Goal: Navigation & Orientation: Find specific page/section

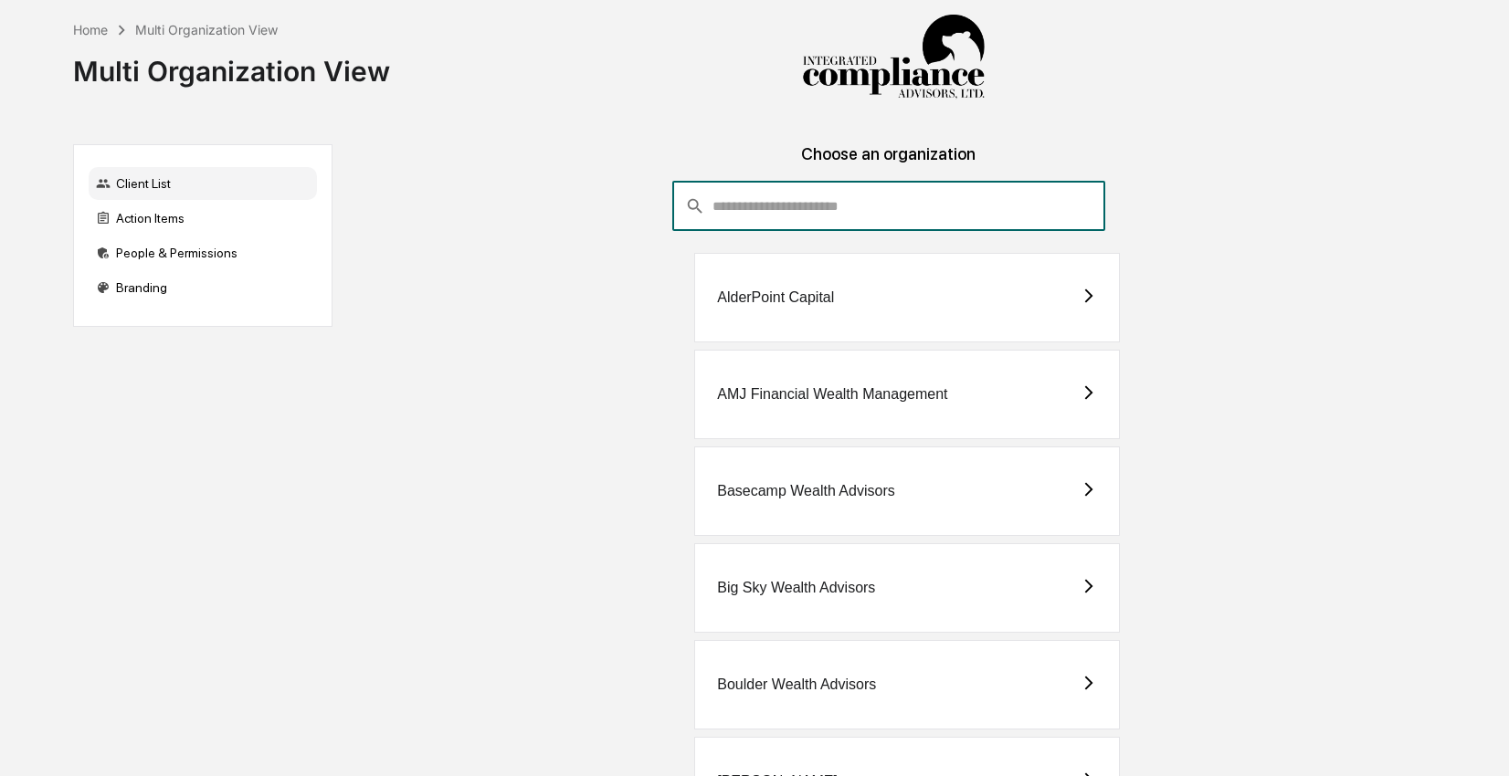
click at [887, 216] on input "consultant-dashboard__filter-organizations-search-bar" at bounding box center [908, 206] width 393 height 49
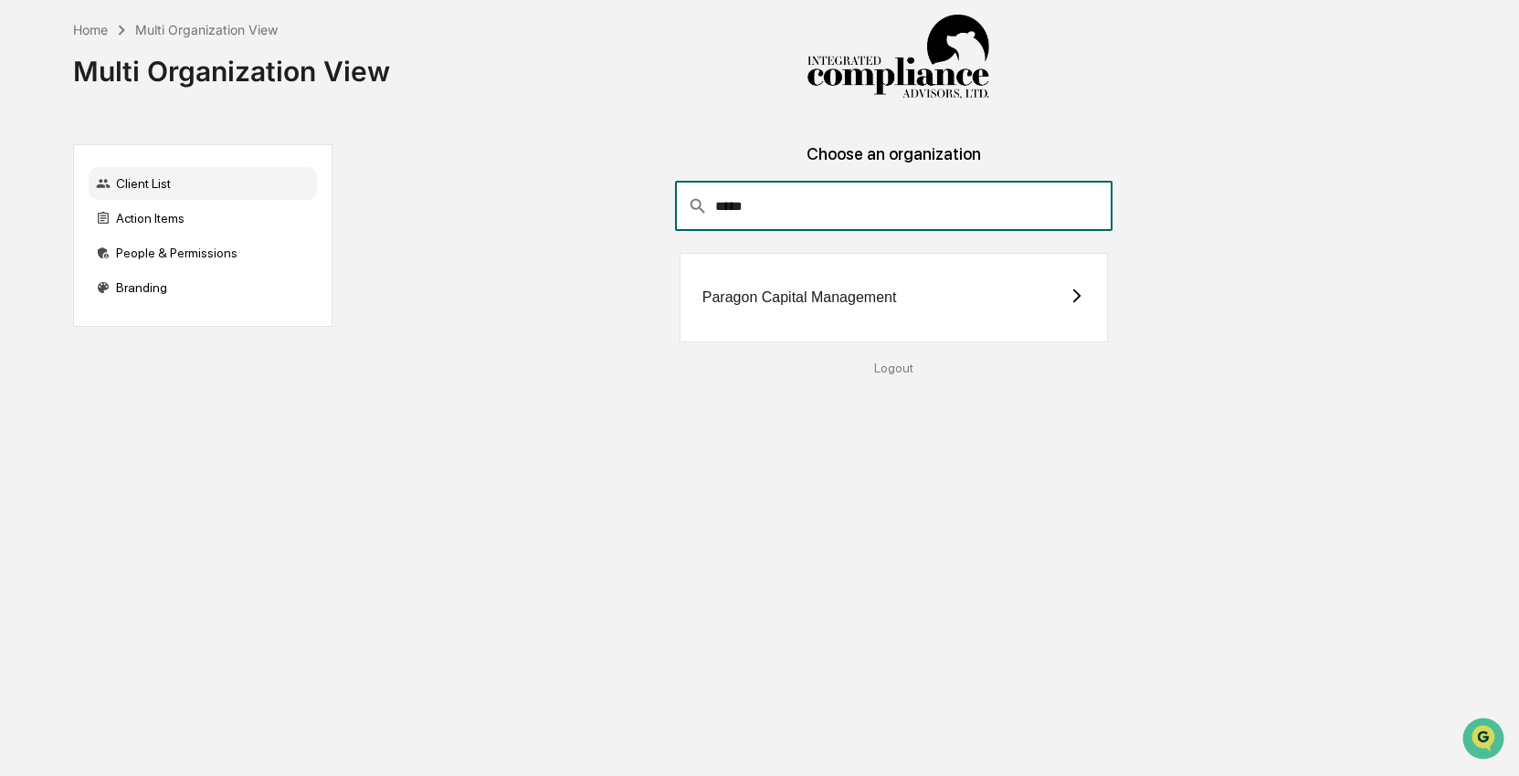
type input "*****"
click at [710, 294] on div "Paragon Capital Management" at bounding box center [799, 297] width 195 height 16
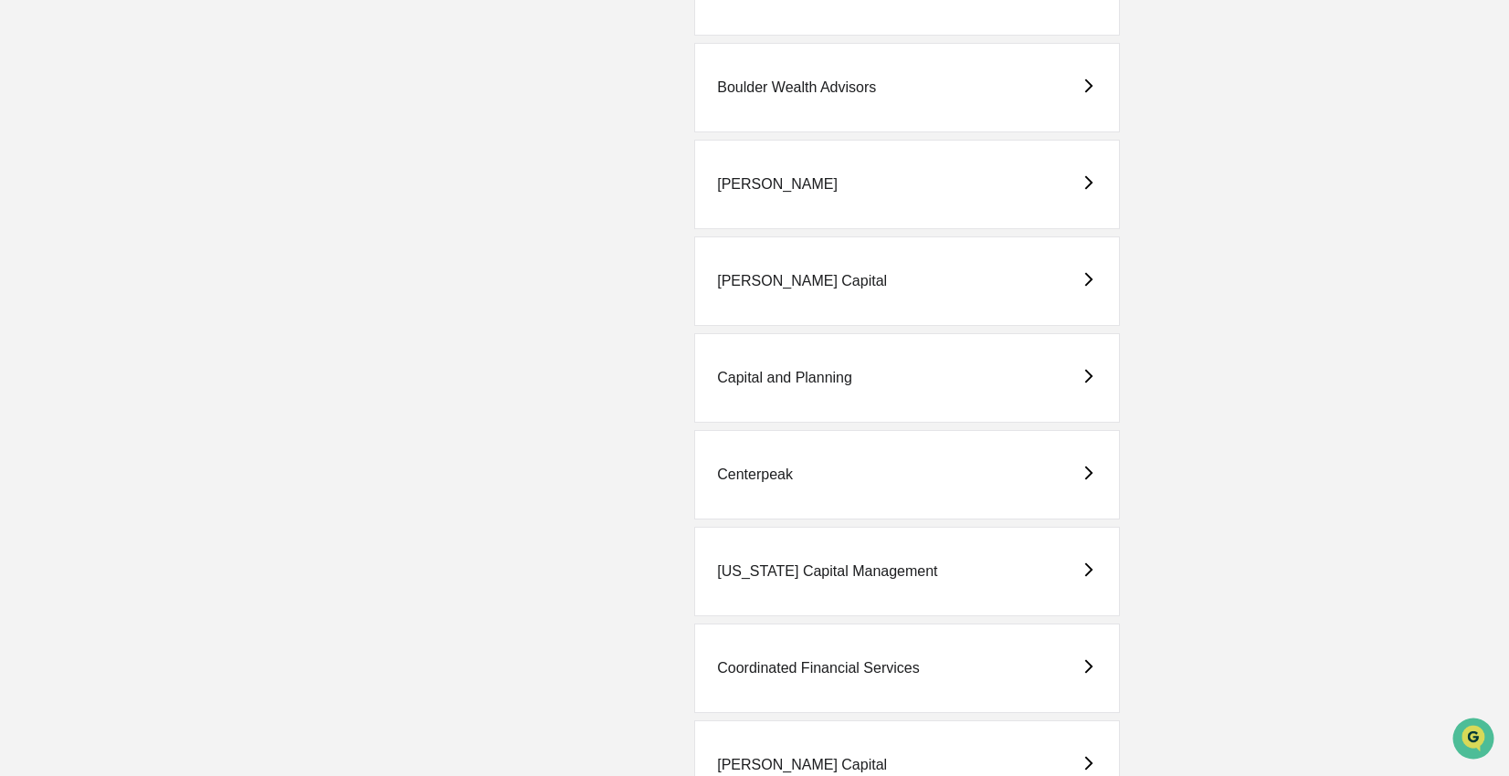
scroll to position [606, 0]
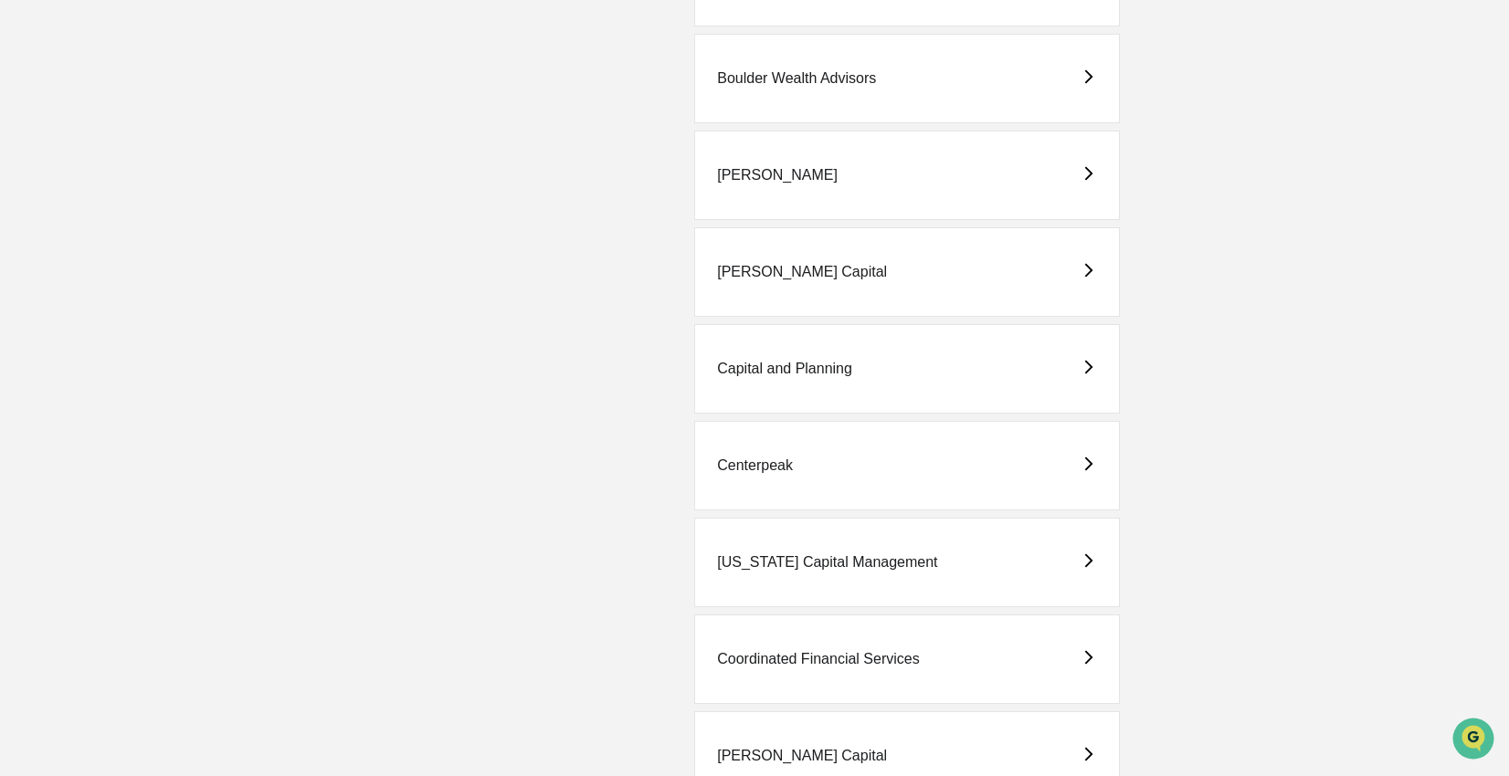
click at [920, 664] on div "Coordinated Financial Services" at bounding box center [906, 659] width 425 height 89
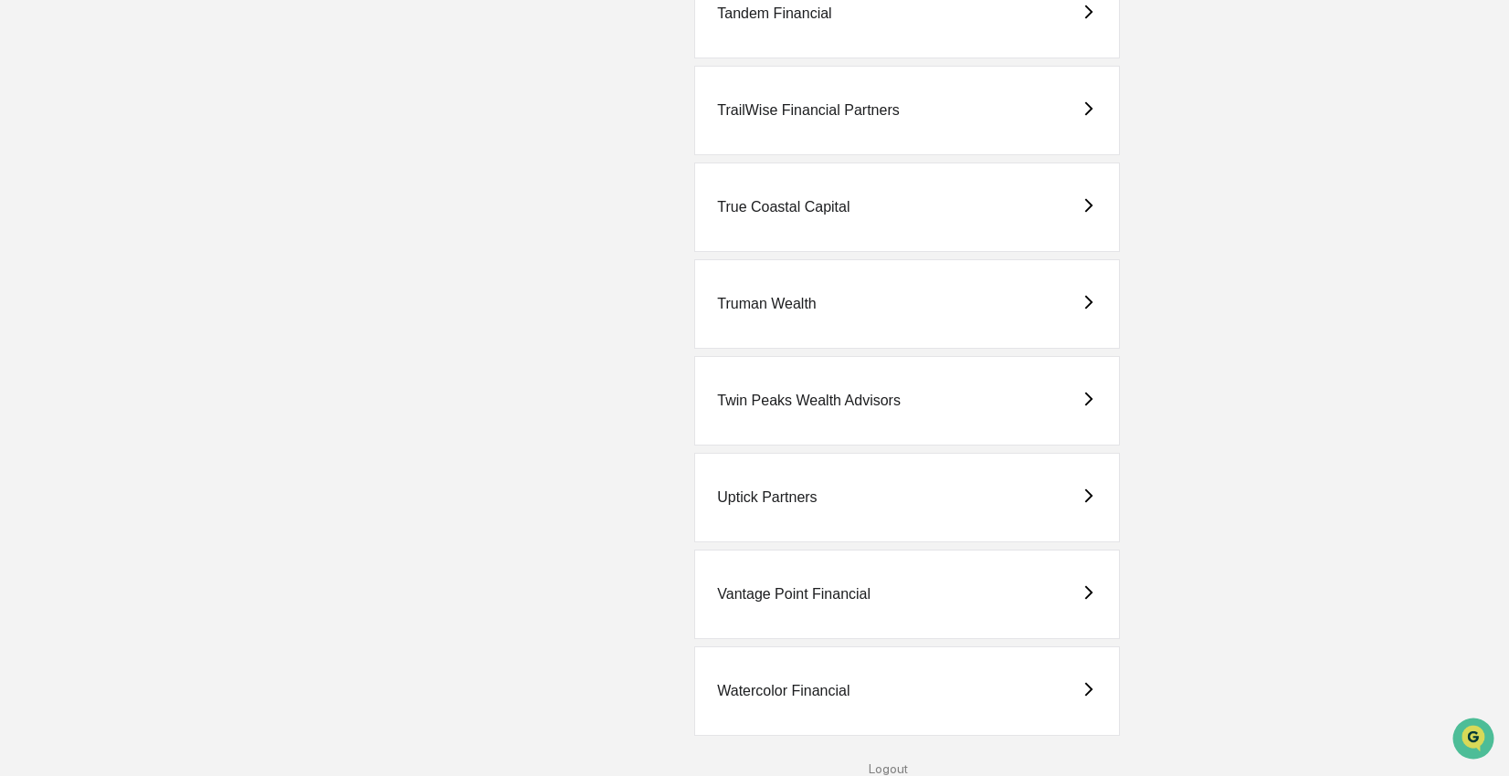
click at [892, 690] on div "Watercolor Financial" at bounding box center [906, 691] width 425 height 89
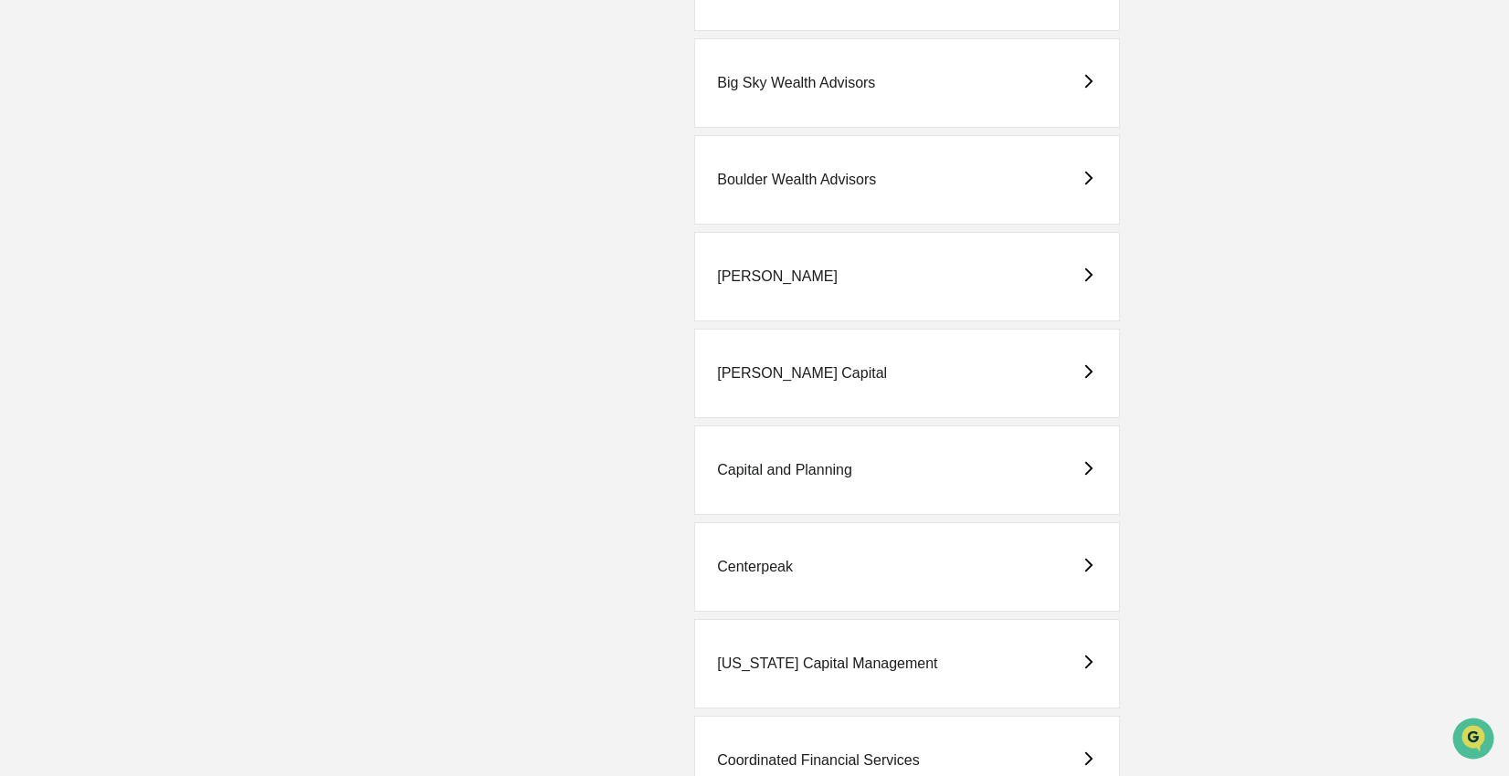
scroll to position [636, 0]
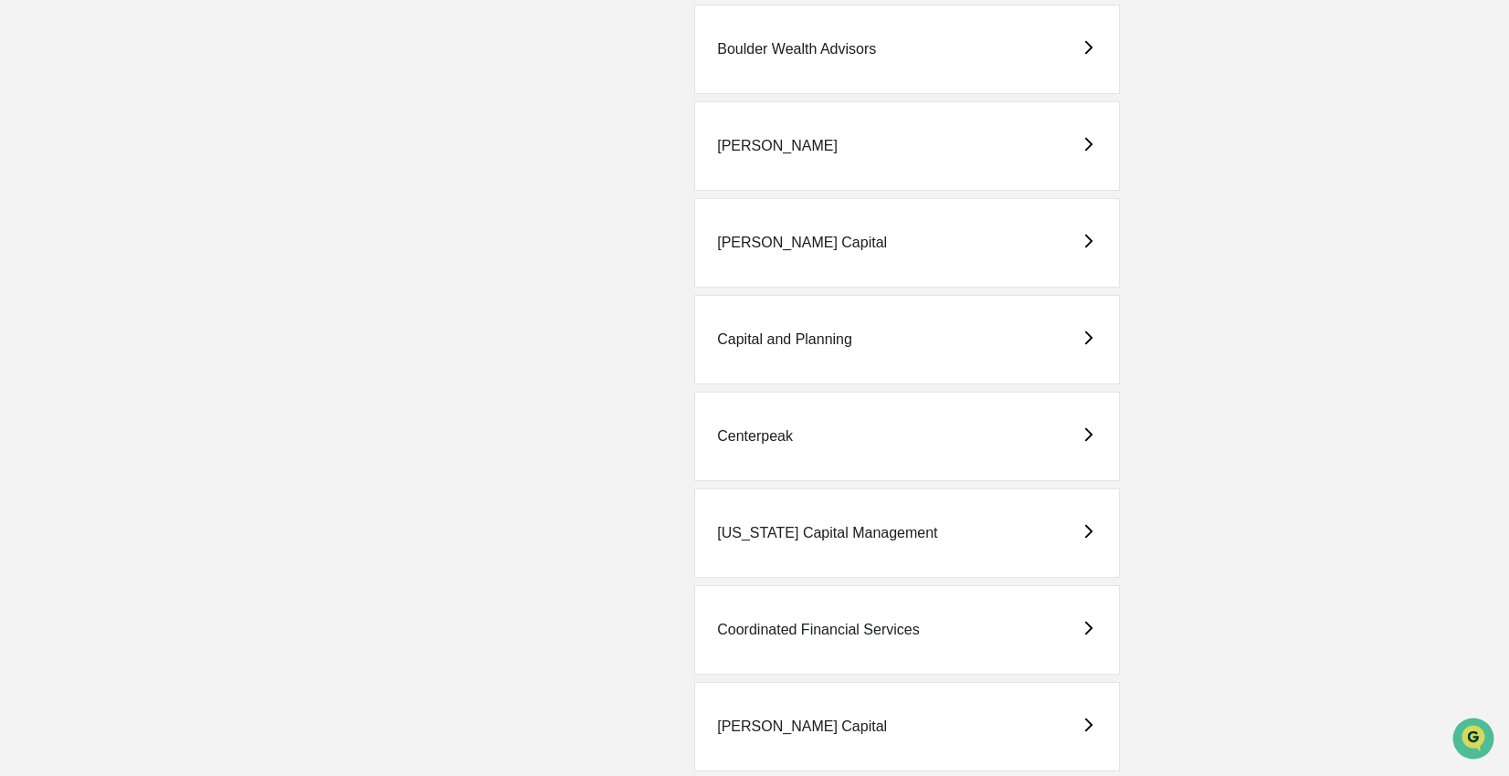
click at [804, 633] on div "Coordinated Financial Services" at bounding box center [818, 630] width 202 height 16
